Goal: Communication & Community: Answer question/provide support

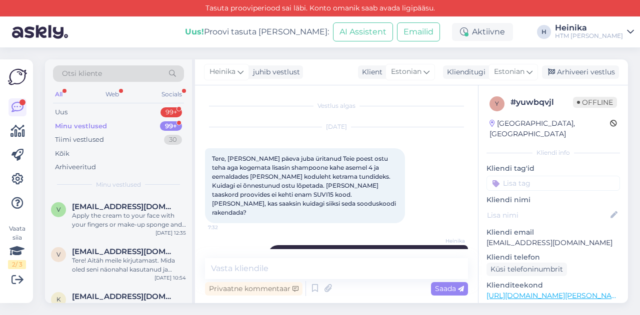
scroll to position [496, 0]
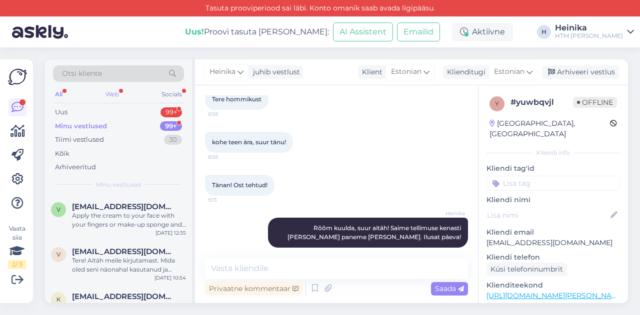
click at [108, 93] on div "Web" at bounding box center [111, 94] width 17 height 13
click at [118, 205] on span "[EMAIL_ADDRESS][DOMAIN_NAME]" at bounding box center [124, 206] width 104 height 9
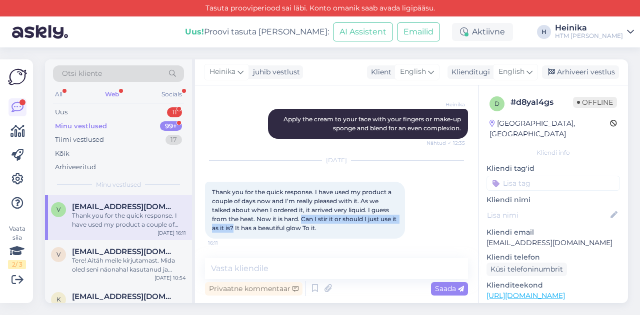
drag, startPoint x: 302, startPoint y: 217, endPoint x: 239, endPoint y: 228, distance: 63.9
click at [239, 228] on span "Thank you for the quick response. I have used my product a couple of days now a…" at bounding box center [305, 209] width 186 height 43
copy span "Can I stir it or should I just use it as it is?"
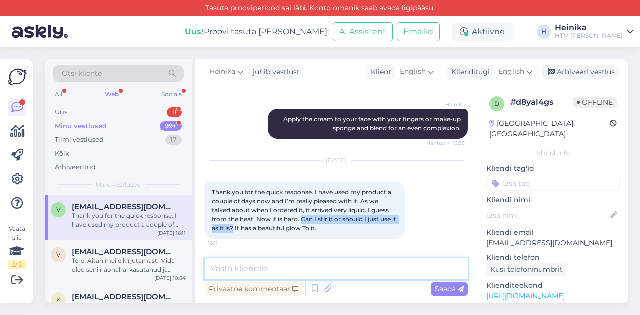
click at [284, 268] on textarea at bounding box center [336, 268] width 263 height 21
type textarea "D"
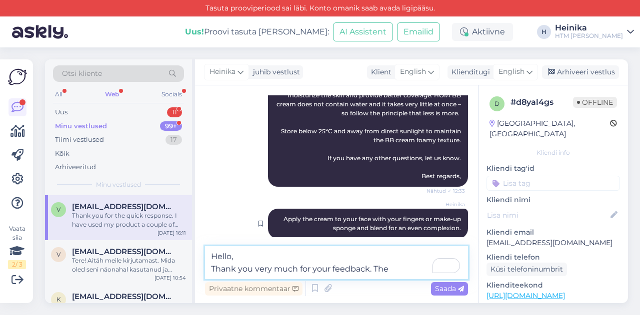
scroll to position [423, 0]
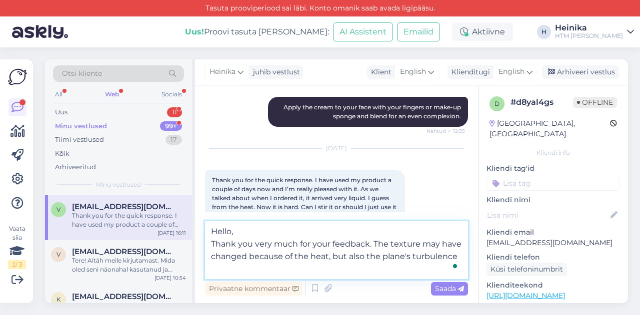
click at [459, 256] on textarea "Hello, Thank you very much for your feedback. The texture may have changed beca…" at bounding box center [336, 250] width 263 height 58
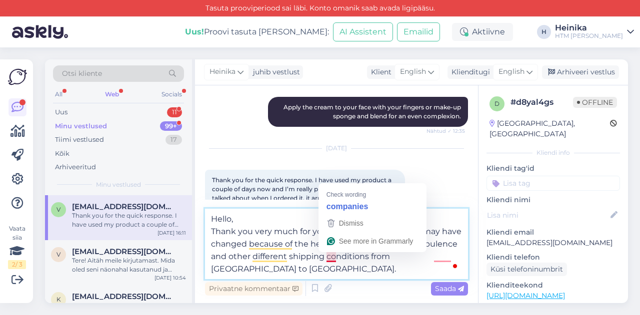
click at [331, 261] on textarea "Hello, Thank you very much for your feedback. The texture may have changed beca…" at bounding box center [336, 244] width 263 height 70
click at [343, 261] on textarea "Hello, Thank you very much for your feedback. The texture may have changed beca…" at bounding box center [336, 244] width 263 height 70
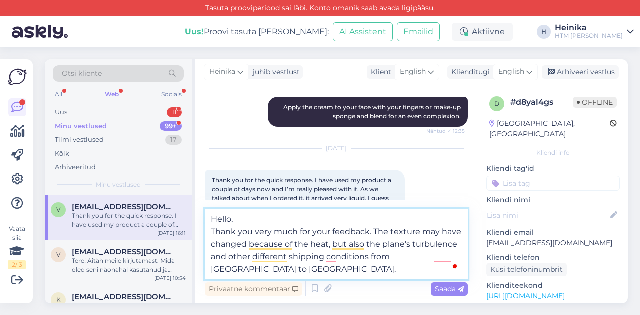
click at [457, 256] on textarea "Hello, Thank you very much for your feedback. The texture may have changed beca…" at bounding box center [336, 244] width 263 height 70
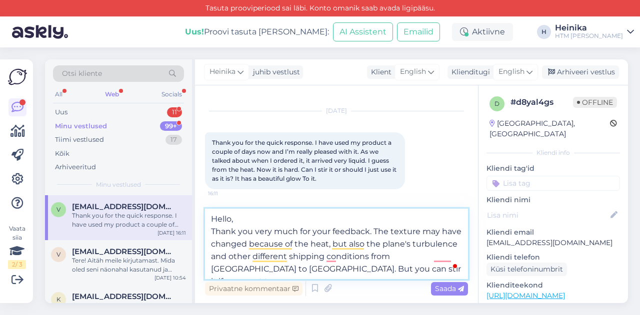
click at [262, 270] on textarea "Hello, Thank you very much for your feedback. The texture may have changed beca…" at bounding box center [336, 244] width 263 height 70
click at [322, 269] on textarea "Hello, Thank you very much for your feedback. The texture may have changed beca…" at bounding box center [336, 244] width 263 height 70
click at [401, 274] on textarea "Hello, Thank you very much for your feedback. The texture may have changed beca…" at bounding box center [336, 244] width 263 height 70
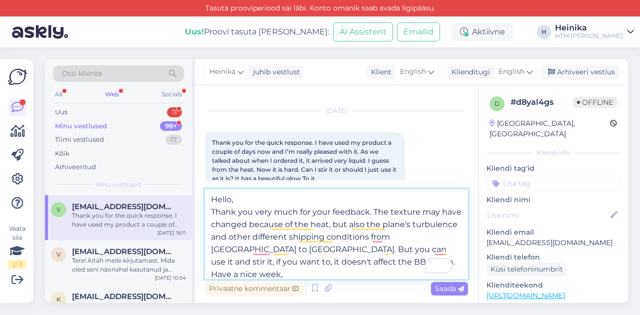
click at [334, 264] on textarea "Hello, Thank you very much for your feedback. The texture may have changed beca…" at bounding box center [336, 234] width 263 height 90
click at [370, 212] on textarea "Hello, Thank you very much for your feedback. The texture may have changed beca…" at bounding box center [336, 234] width 263 height 90
click at [374, 214] on textarea "Hello, Thank you very much for your feedback. The texture may have changed beca…" at bounding box center [336, 234] width 263 height 90
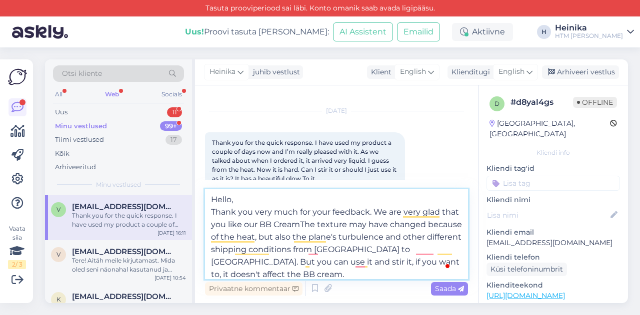
click at [228, 275] on textarea "Hello, Thank you very much for your feedback. We are very glad that you like ou…" at bounding box center [336, 234] width 263 height 90
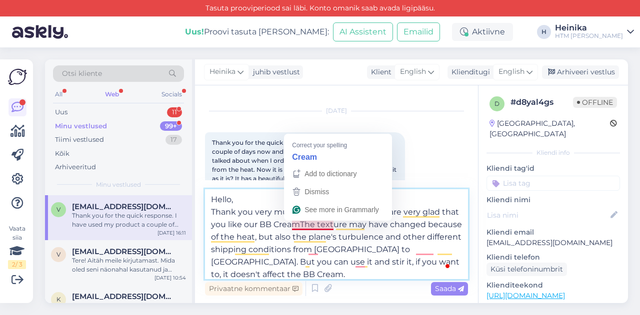
click at [319, 224] on textarea "Hello, Thank you very much for your feedback. We are very glad that you like ou…" at bounding box center [336, 234] width 263 height 90
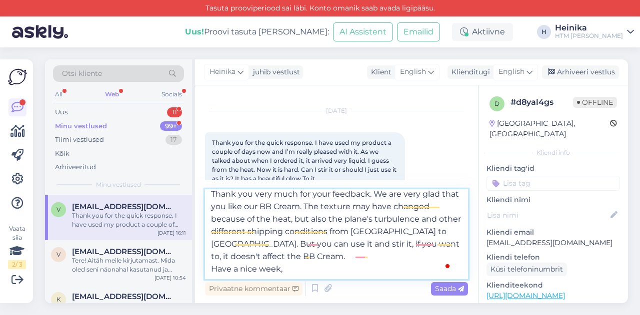
scroll to position [18, 0]
click at [375, 232] on textarea "Hello, Thank you very much for your feedback. We are very glad that you like ou…" at bounding box center [336, 234] width 263 height 90
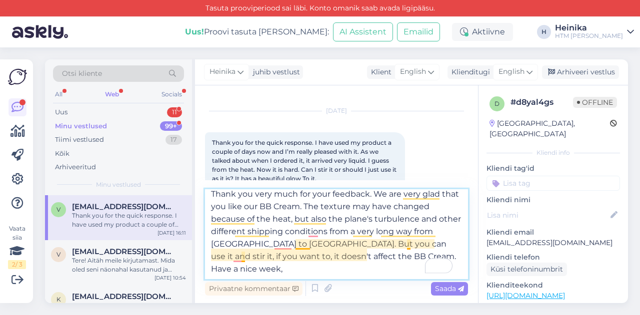
click at [296, 247] on textarea "Hello, Thank you very much for your feedback. We are very glad that you like ou…" at bounding box center [336, 234] width 263 height 90
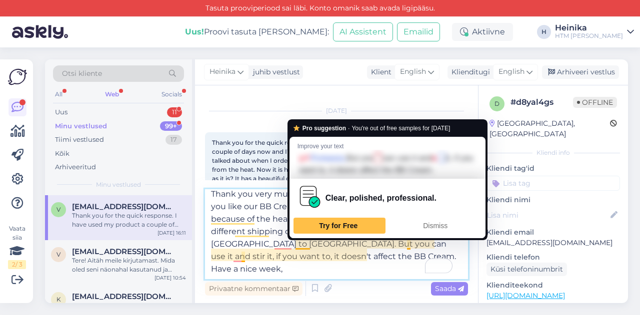
click at [366, 253] on textarea "Hello, Thank you very much for your feedback. We are very glad that you like ou…" at bounding box center [336, 234] width 263 height 90
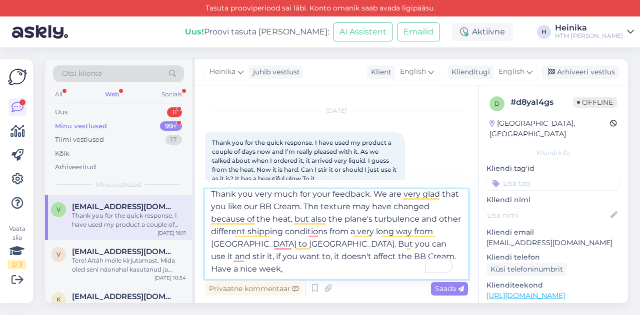
click at [361, 243] on textarea "Hello, Thank you very much for your feedback. We are very glad that you like ou…" at bounding box center [336, 234] width 263 height 90
click at [430, 246] on textarea "Hello, Thank you very much for your feedback. We are very glad that you like ou…" at bounding box center [336, 234] width 263 height 90
click at [412, 245] on textarea "Hello, Thank you very much for your feedback. We are very glad that you like ou…" at bounding box center [336, 234] width 263 height 90
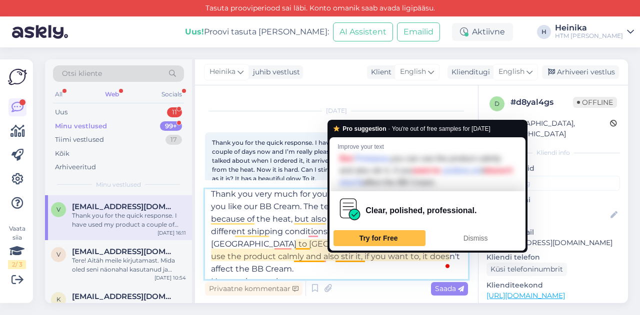
click at [337, 270] on textarea "Hello, Thank you very much for your feedback. We are very glad that you like ou…" at bounding box center [336, 234] width 263 height 90
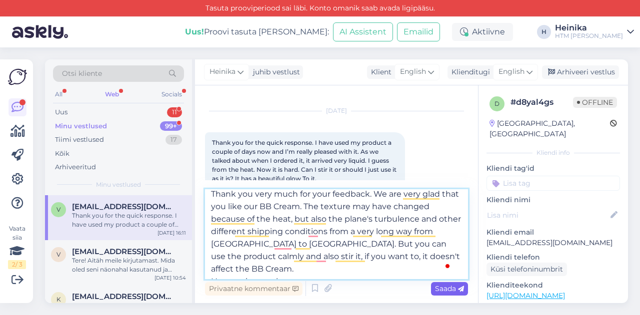
type textarea "Hello, Thank you very much for your feedback. We are very glad that you like ou…"
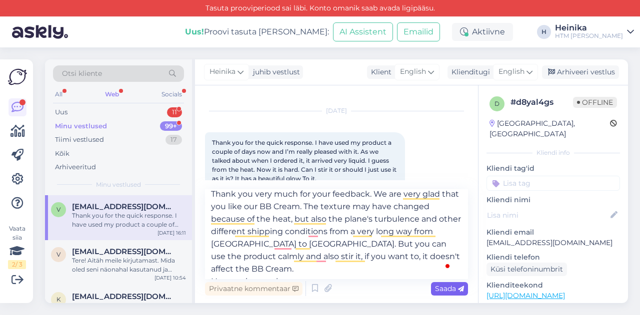
click at [439, 289] on span "Saada" at bounding box center [449, 288] width 29 height 9
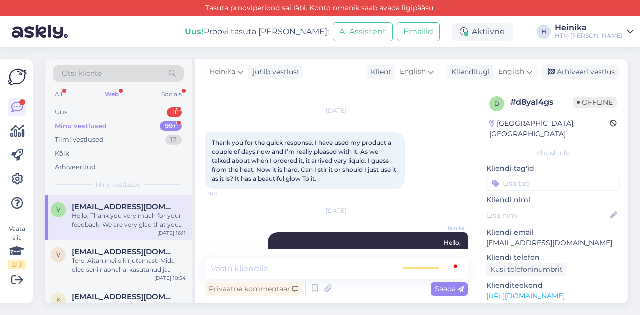
scroll to position [0, 0]
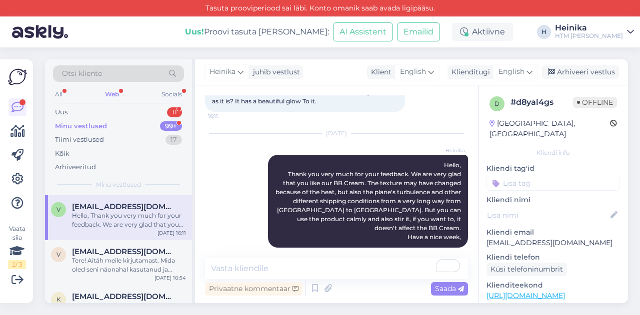
click at [111, 125] on div "Minu vestlused 99+" at bounding box center [118, 126] width 131 height 14
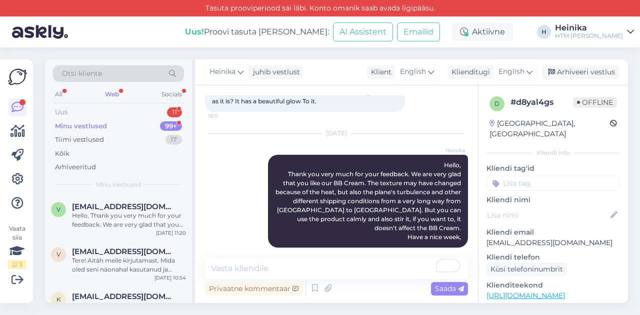
click at [109, 110] on div "Uus 11" at bounding box center [118, 112] width 131 height 14
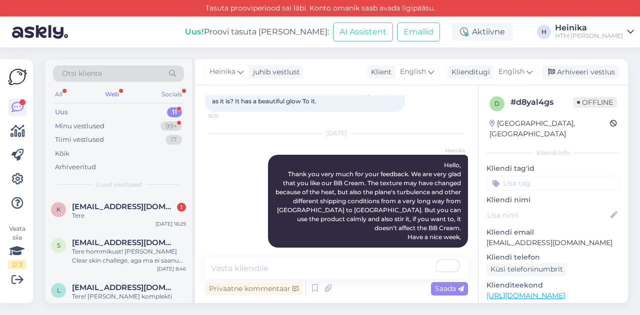
click at [117, 93] on div "Web" at bounding box center [112, 94] width 18 height 13
click at [80, 112] on div "Uus 11" at bounding box center [118, 112] width 131 height 14
click at [112, 208] on span "[EMAIL_ADDRESS][DOMAIN_NAME]" at bounding box center [124, 206] width 104 height 9
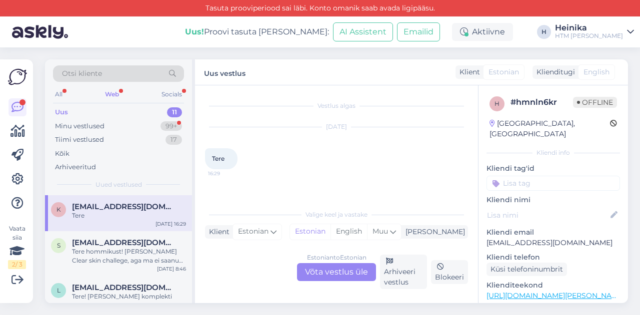
click at [342, 271] on div "Estonian to Estonian Võta vestlus üle" at bounding box center [336, 272] width 79 height 18
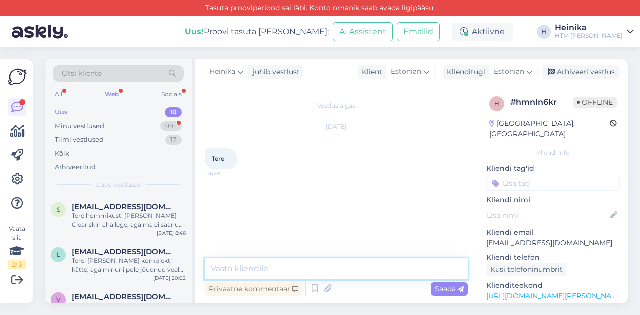
click at [302, 272] on textarea at bounding box center [336, 268] width 263 height 21
type textarea "Tere! Kuidas saame aidata?"
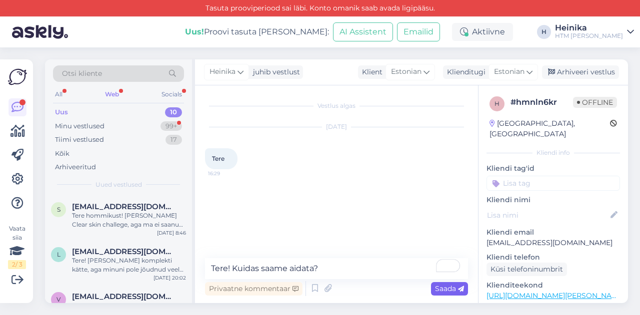
click at [440, 294] on div "Saada" at bounding box center [449, 288] width 37 height 13
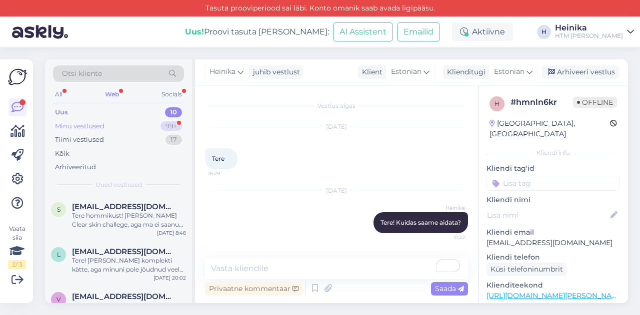
click at [97, 121] on div "Minu vestlused" at bounding box center [79, 126] width 49 height 10
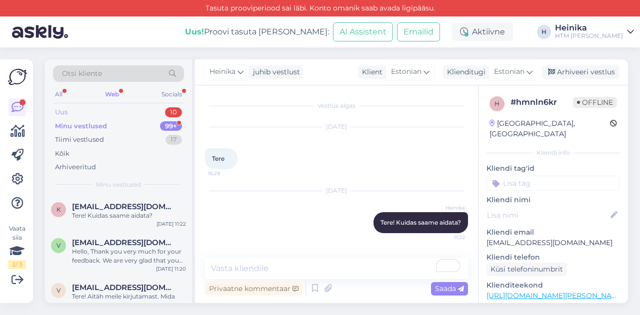
click at [98, 110] on div "Uus 10" at bounding box center [118, 112] width 131 height 14
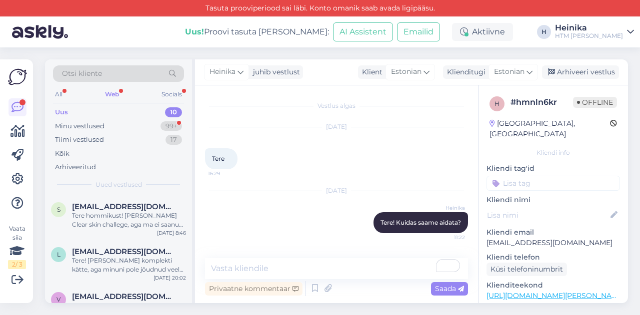
click at [111, 96] on div "Web" at bounding box center [112, 94] width 18 height 13
click at [89, 108] on div "Uus 10" at bounding box center [118, 112] width 131 height 14
